Goal: Use online tool/utility: Use online tool/utility

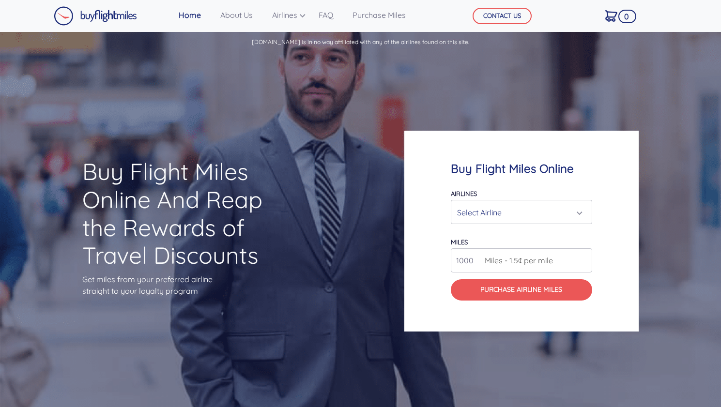
click at [489, 210] on div "Select Airline" at bounding box center [518, 212] width 123 height 18
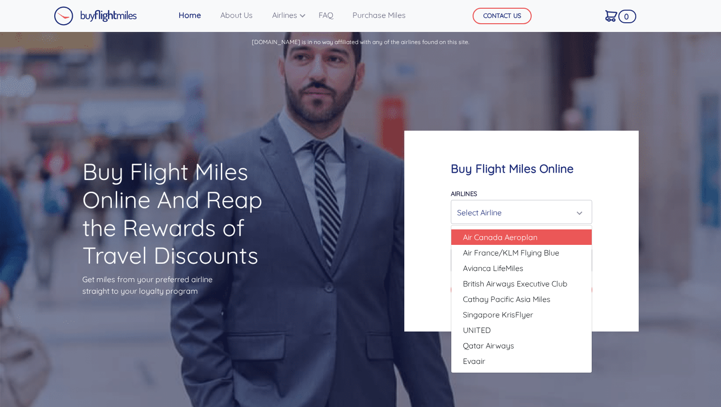
click at [502, 241] on span "Air Canada Aeroplan" at bounding box center [500, 237] width 75 height 12
select select "Air Canada Aeroplan"
type input "80000"
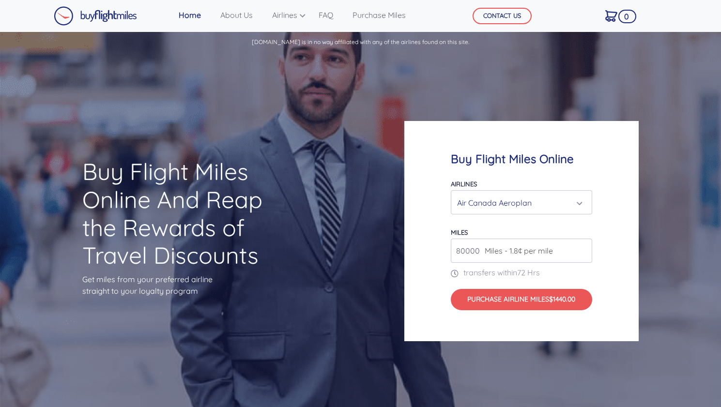
click at [527, 210] on div "Air Canada Aeroplan" at bounding box center [518, 203] width 123 height 18
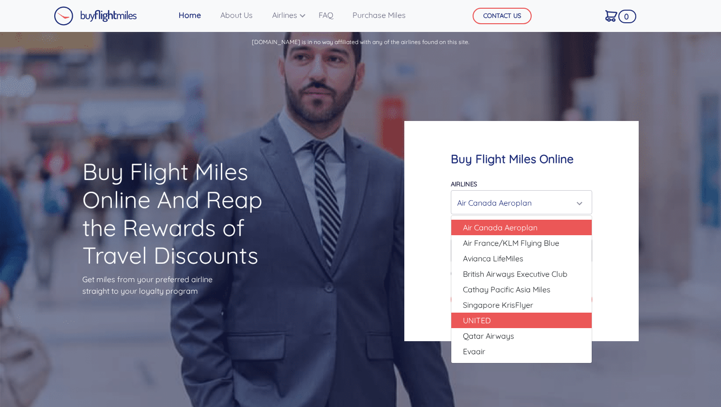
click at [528, 317] on link "UNITED" at bounding box center [521, 320] width 140 height 15
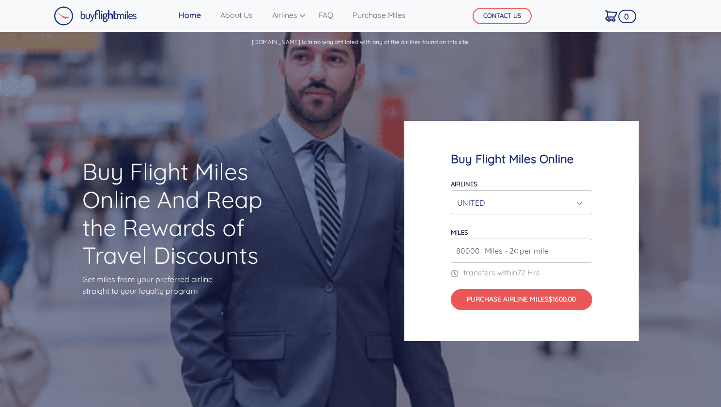
click at [542, 211] on div "UNITED" at bounding box center [518, 203] width 123 height 18
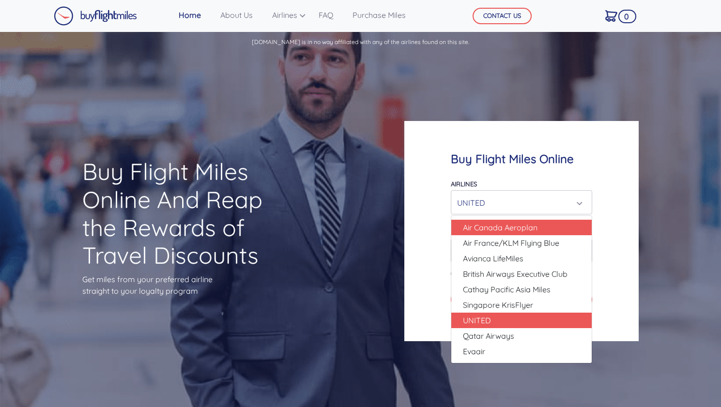
click at [533, 224] on span "Air Canada Aeroplan" at bounding box center [500, 228] width 75 height 12
select select "Air Canada Aeroplan"
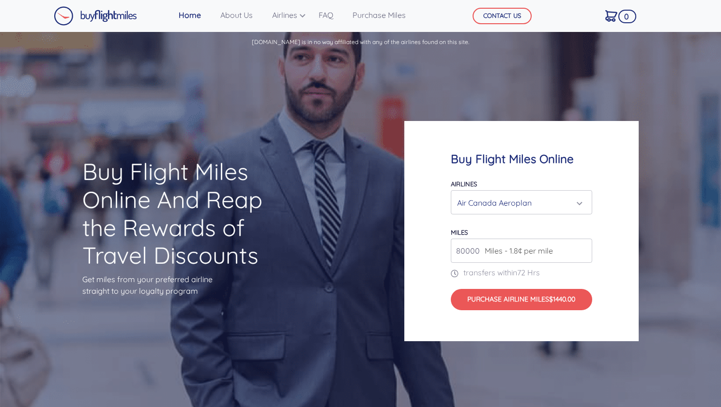
click at [545, 247] on span "Miles - 1.8¢ per mile" at bounding box center [516, 251] width 73 height 12
click at [562, 252] on input "80000" at bounding box center [521, 251] width 141 height 24
